Goal: Task Accomplishment & Management: Complete application form

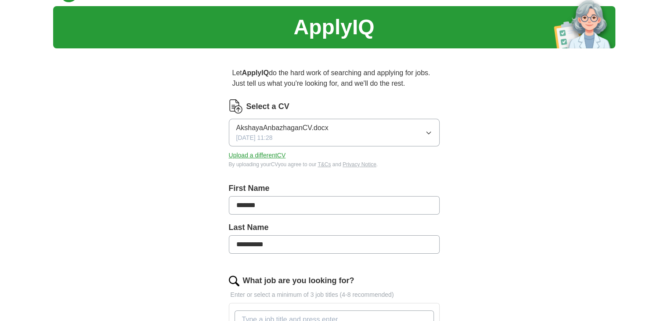
scroll to position [21, 0]
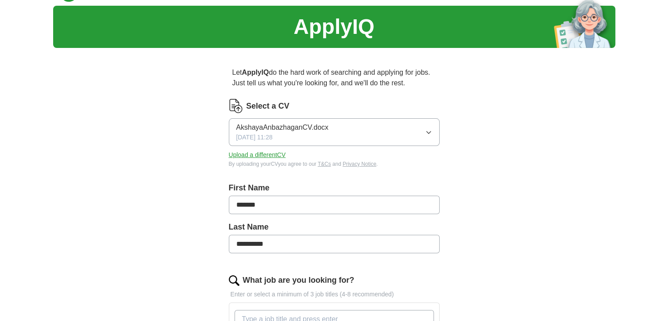
click at [420, 127] on button "AkshayaAnbazhaganCV.docx [DATE] 11:28" at bounding box center [334, 132] width 211 height 28
click at [408, 130] on button "AkshayaAnbazhaganCV.docx [DATE] 11:28" at bounding box center [334, 132] width 211 height 28
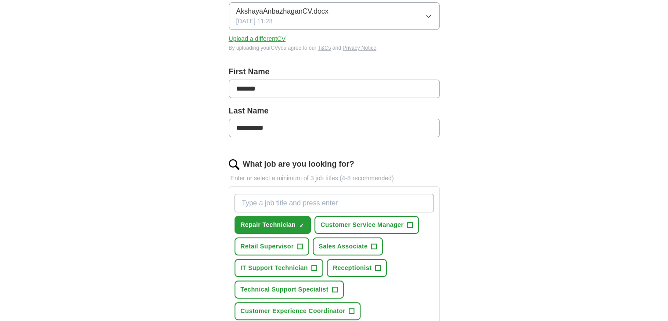
scroll to position [122, 0]
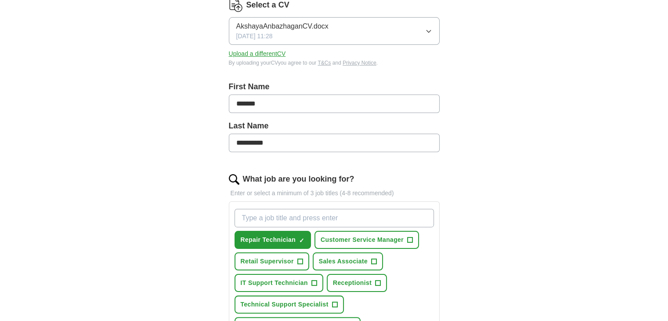
click at [378, 34] on button "AkshayaAnbazhaganCV.docx [DATE] 11:28" at bounding box center [334, 31] width 211 height 28
click at [453, 102] on div "**********" at bounding box center [334, 263] width 281 height 619
click at [263, 56] on button "Upload a different CV" at bounding box center [257, 53] width 57 height 9
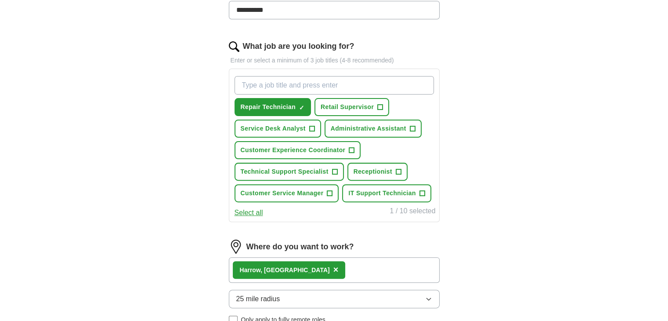
scroll to position [250, 0]
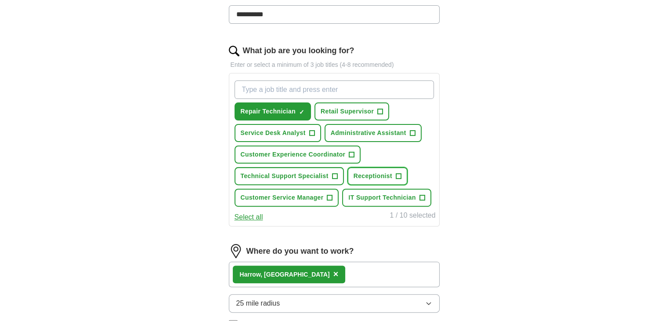
click at [394, 180] on button "Receptionist +" at bounding box center [377, 176] width 60 height 18
click at [424, 193] on button "IT Support Technician +" at bounding box center [386, 197] width 89 height 18
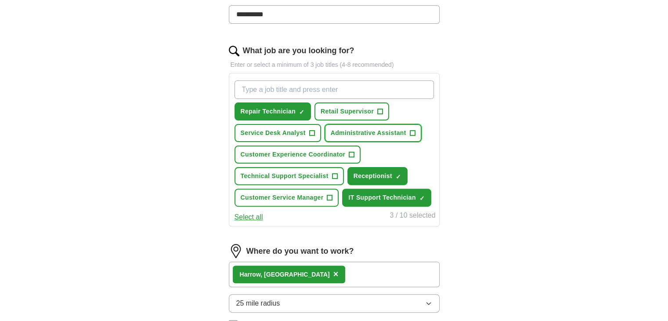
click at [416, 128] on button "Administrative Assistant +" at bounding box center [372, 133] width 97 height 18
click at [378, 109] on span "+" at bounding box center [380, 111] width 5 height 7
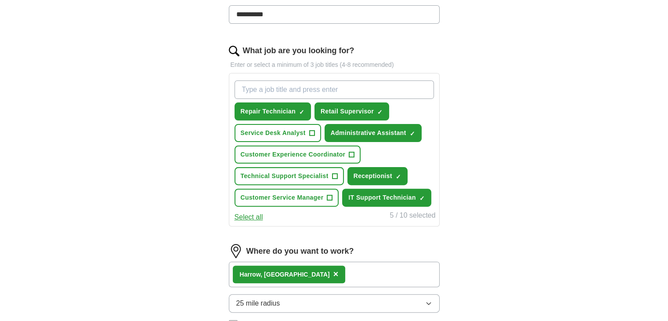
click at [249, 216] on button "Select all" at bounding box center [248, 217] width 29 height 11
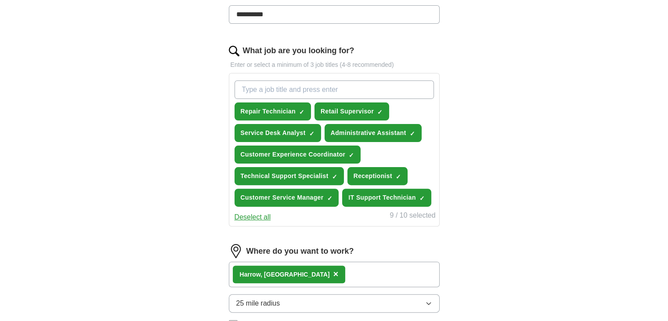
click at [249, 216] on button "Deselect all" at bounding box center [252, 217] width 36 height 11
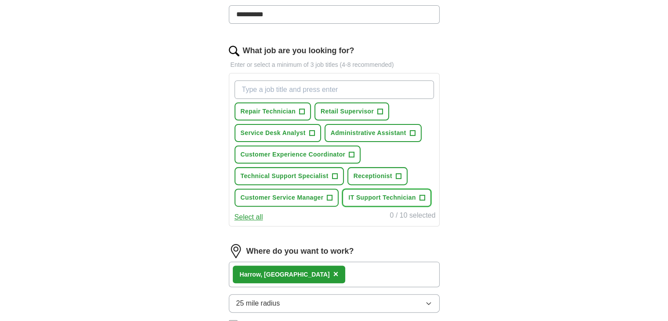
click at [413, 193] on span "IT Support Technician" at bounding box center [381, 197] width 67 height 9
click at [405, 176] on button "Receptionist +" at bounding box center [377, 176] width 60 height 18
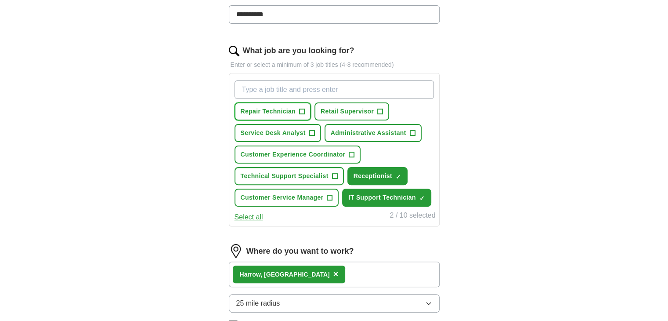
click at [310, 109] on button "Repair Technician +" at bounding box center [272, 111] width 77 height 18
click at [361, 104] on button "Retail Supervisor +" at bounding box center [351, 111] width 75 height 18
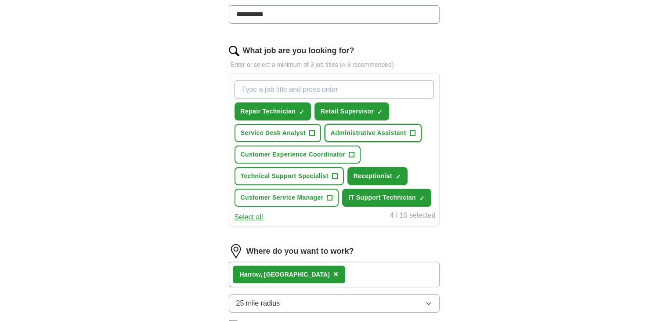
click at [372, 130] on span "Administrative Assistant" at bounding box center [369, 132] width 76 height 9
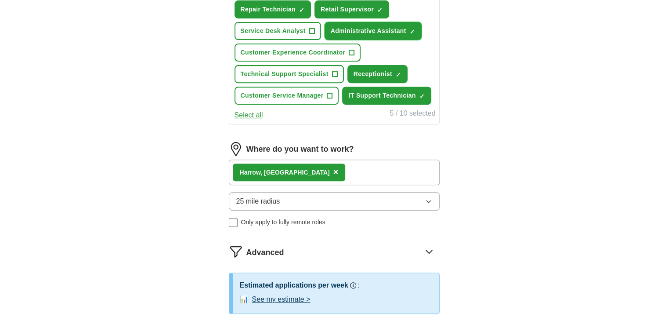
scroll to position [357, 0]
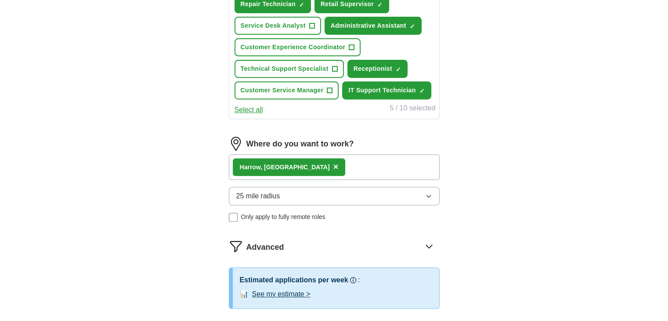
click at [376, 200] on button "25 mile radius" at bounding box center [334, 196] width 211 height 18
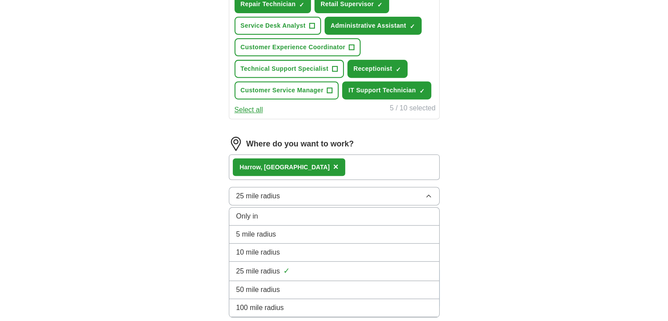
click at [304, 247] on div "10 mile radius" at bounding box center [334, 252] width 196 height 11
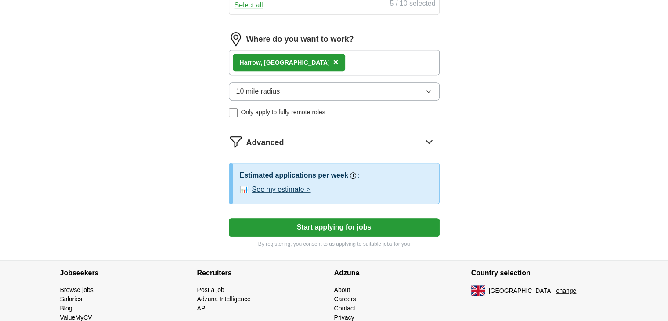
scroll to position [468, 0]
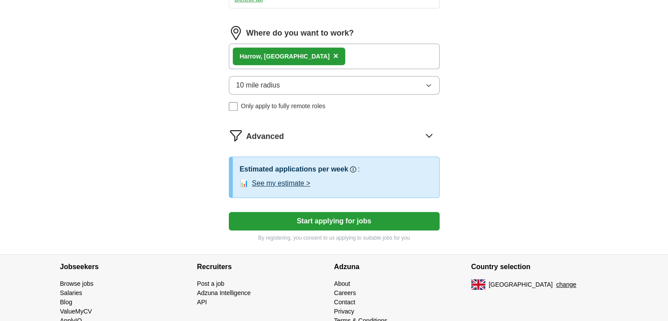
click at [303, 179] on button "See my estimate >" at bounding box center [281, 183] width 58 height 11
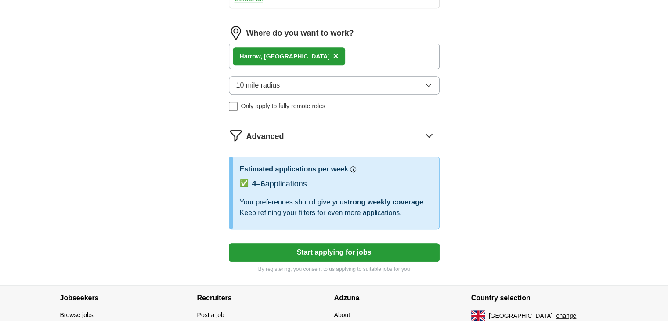
click at [354, 243] on button "Start applying for jobs" at bounding box center [334, 252] width 211 height 18
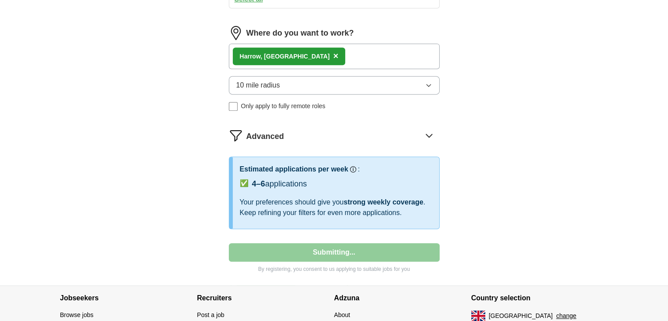
select select "**"
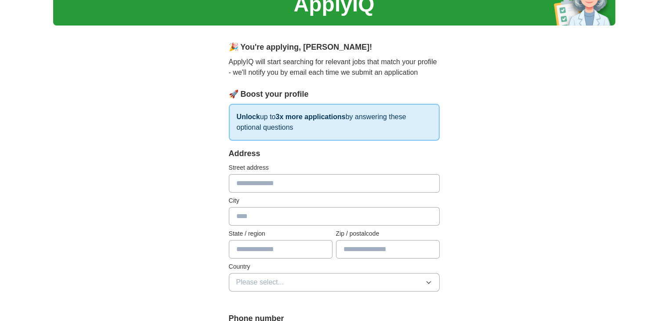
scroll to position [45, 0]
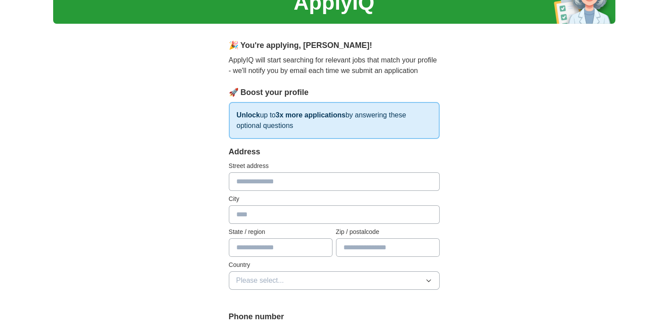
click at [341, 185] on input "text" at bounding box center [334, 181] width 211 height 18
